Goal: Check status: Check status

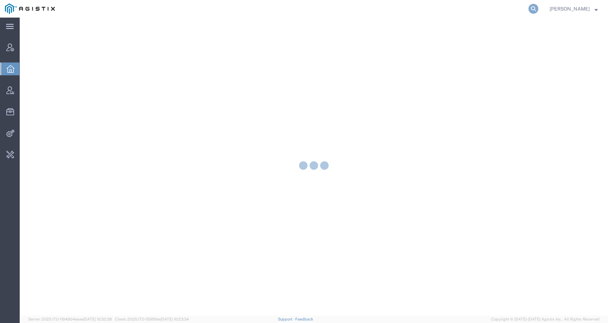
click at [535, 9] on icon at bounding box center [533, 9] width 10 height 10
click at [514, 11] on input "search" at bounding box center [421, 8] width 214 height 17
paste input "56522462"
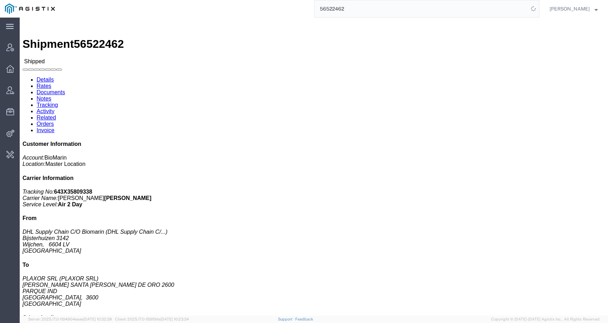
click h3 "VOX 10X 0.56MG/VL 10X 0.7ML /DWS DE Medicaments, consisting, mixed"
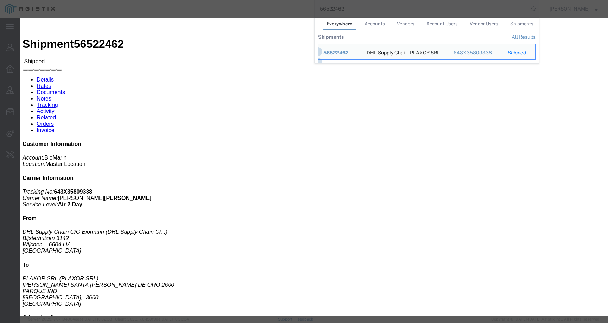
click h4 "Import Information"
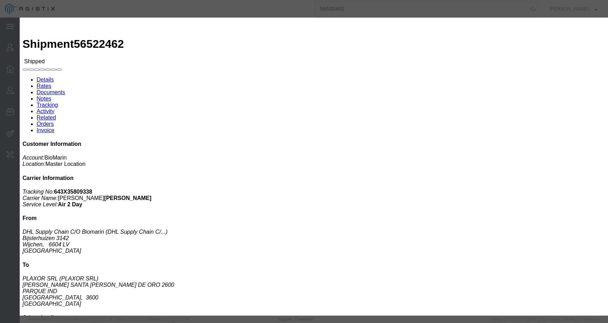
click icon "button"
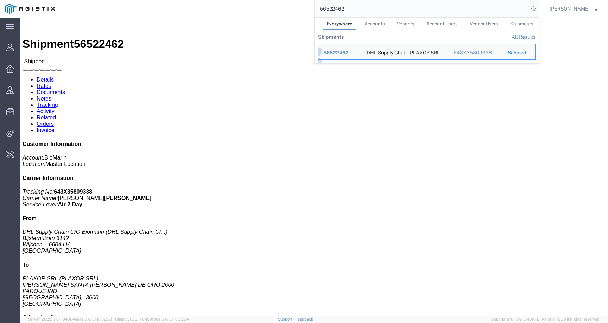
drag, startPoint x: 381, startPoint y: 6, endPoint x: 286, endPoint y: 11, distance: 95.4
click at [286, 11] on div "56522462 Everywhere Accounts Vendors Account Users Vendor Users Shipments Shipm…" at bounding box center [299, 9] width 479 height 18
paste input "45"
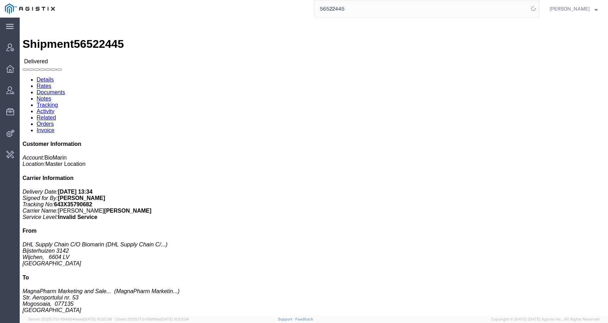
click h3 "VOX 10X0.56MG/VL 10X0.7ML/DWS BG RO HU"
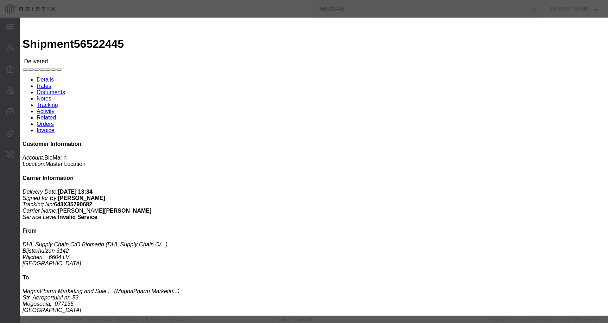
click icon "button"
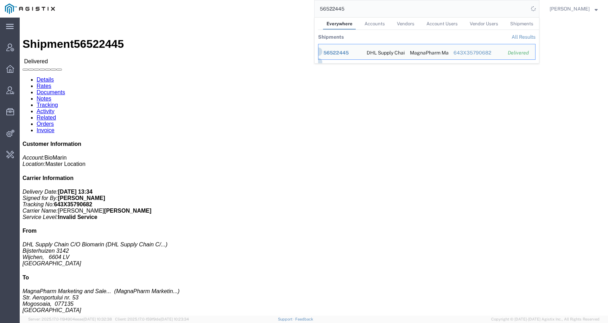
drag, startPoint x: 360, startPoint y: 11, endPoint x: 296, endPoint y: 11, distance: 64.3
click at [296, 11] on div "56522445 Everywhere Accounts Vendors Account Users Vendor Users Shipments Shipm…" at bounding box center [299, 9] width 479 height 18
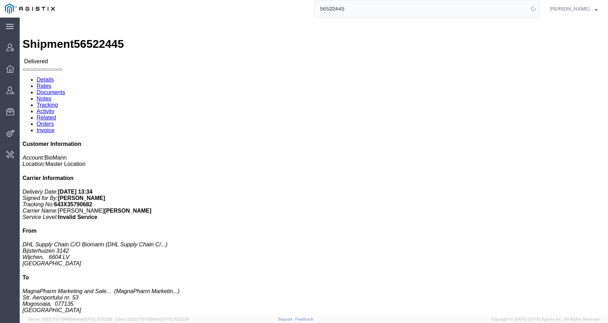
paste input "8"
type input "56522448"
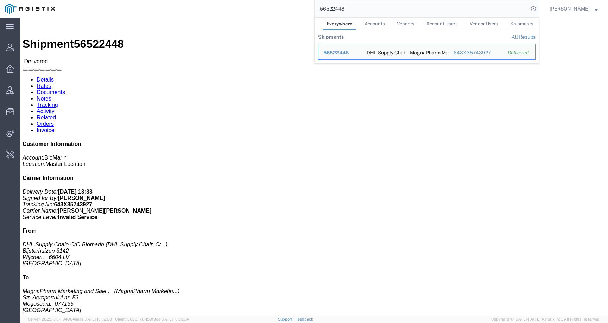
click h3 "BRI 2X150MG/VL FS 1X 5ML/VL CENTRAL EU"
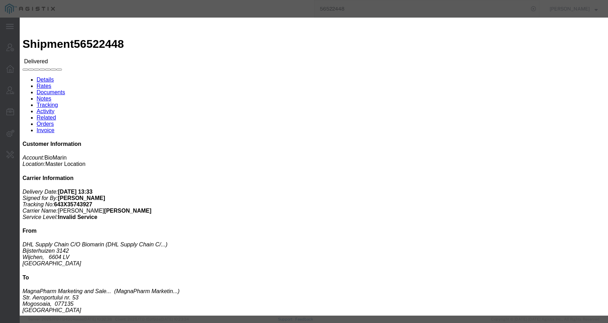
click div
click icon "button"
